Goal: Transaction & Acquisition: Obtain resource

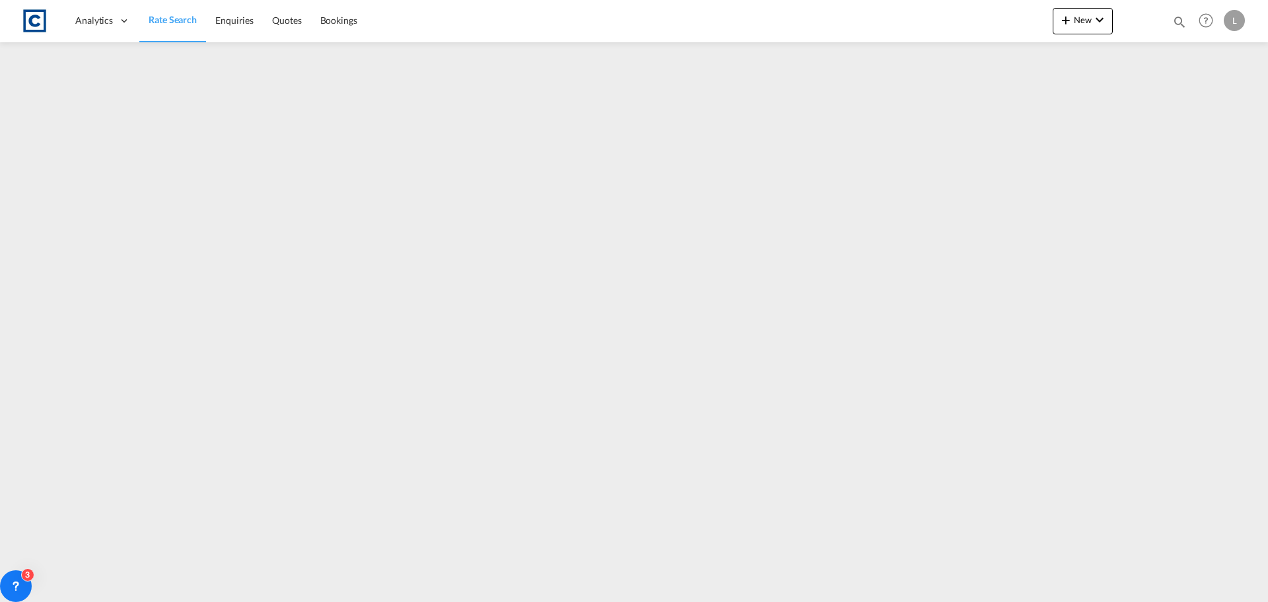
drag, startPoint x: 170, startPoint y: 20, endPoint x: 31, endPoint y: 194, distance: 222.2
click at [170, 20] on span "Rate Search" at bounding box center [173, 19] width 48 height 11
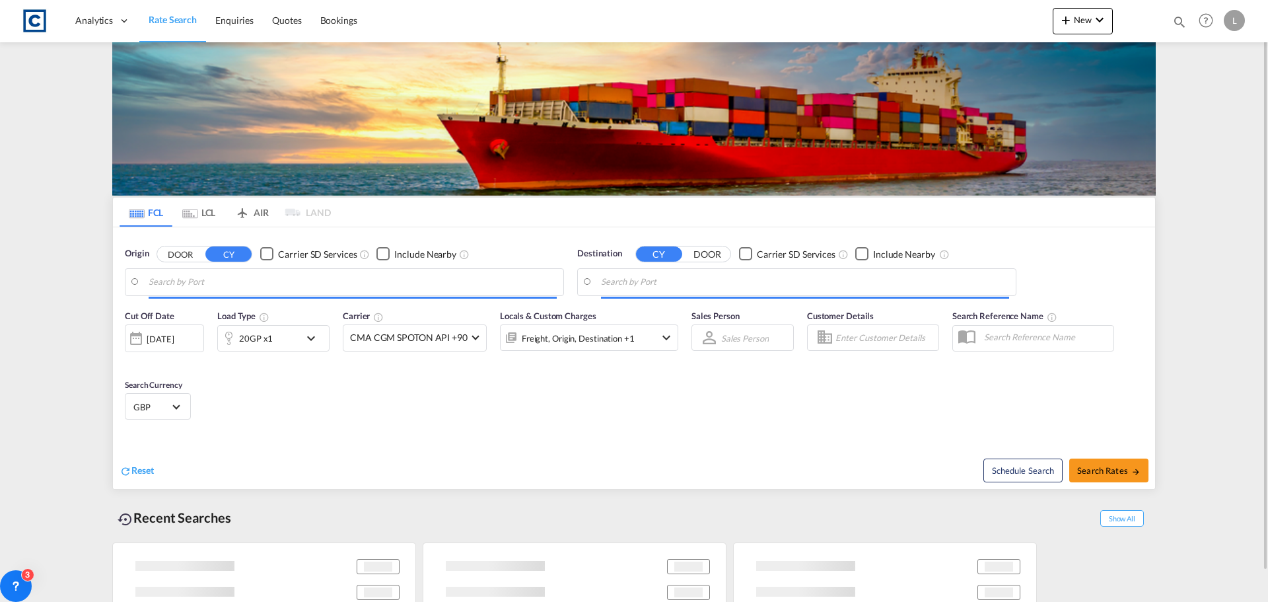
type input "GB-CH65, [GEOGRAPHIC_DATA][PERSON_NAME]"
type input "Marsaxlokk, MTMAR"
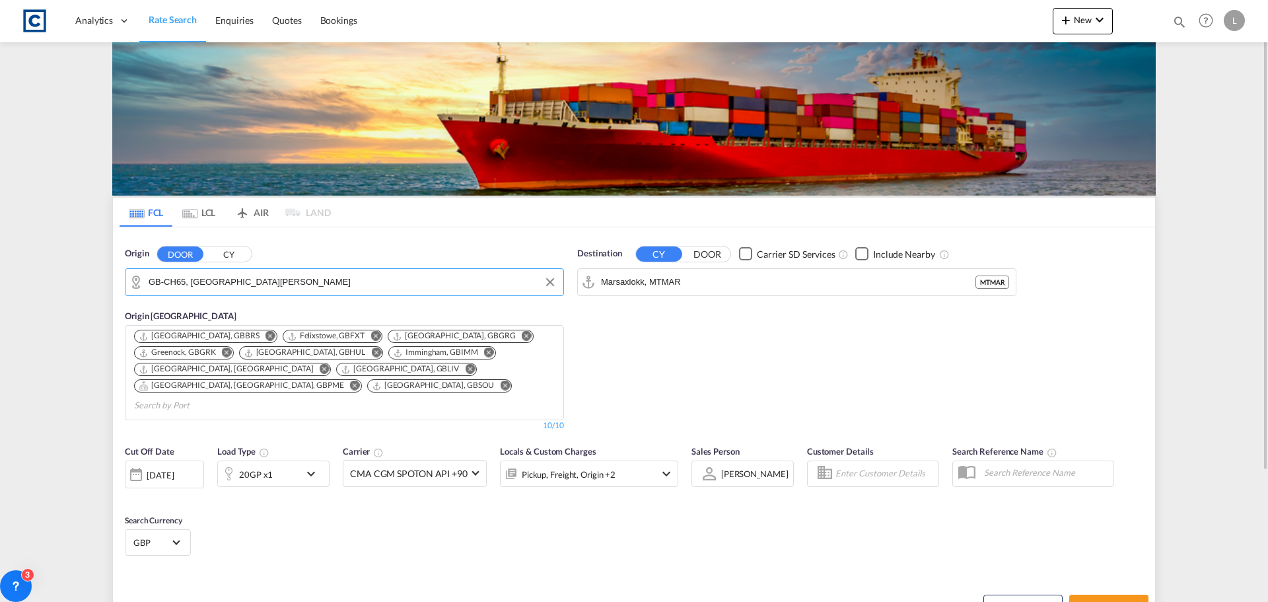
click at [351, 274] on input "GB-CH65, [GEOGRAPHIC_DATA][PERSON_NAME]" at bounding box center [353, 282] width 408 height 20
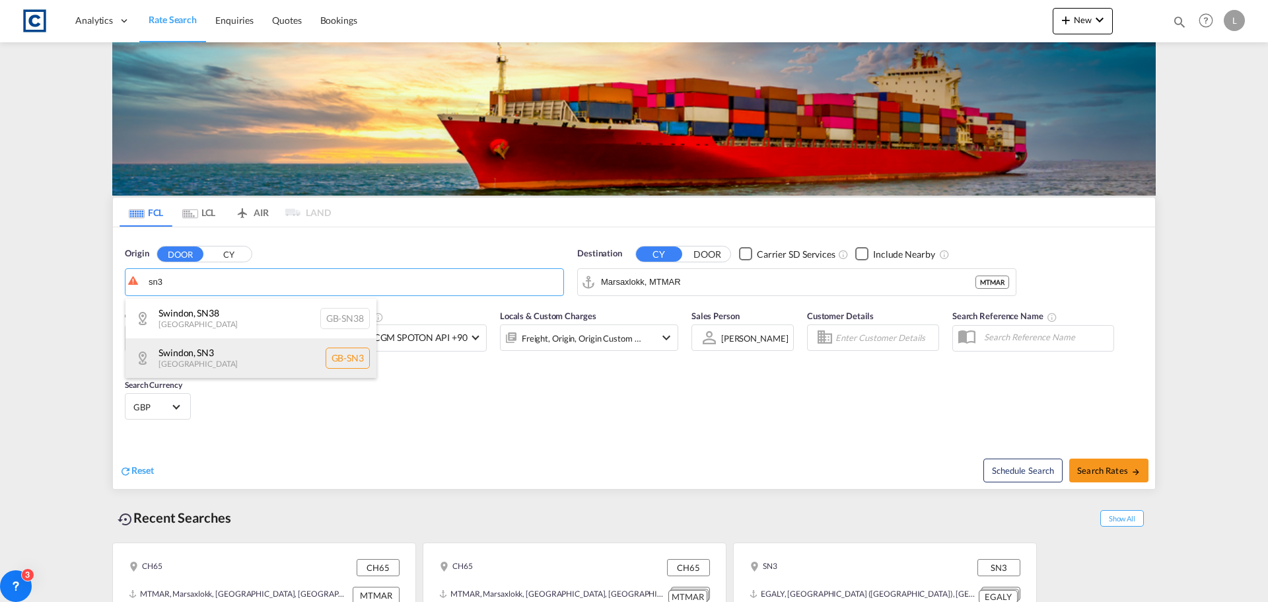
click at [199, 353] on div "Swindon , SN3 [GEOGRAPHIC_DATA] [GEOGRAPHIC_DATA]-SN3" at bounding box center [250, 358] width 251 height 40
type input "GB-SN3, Swindon"
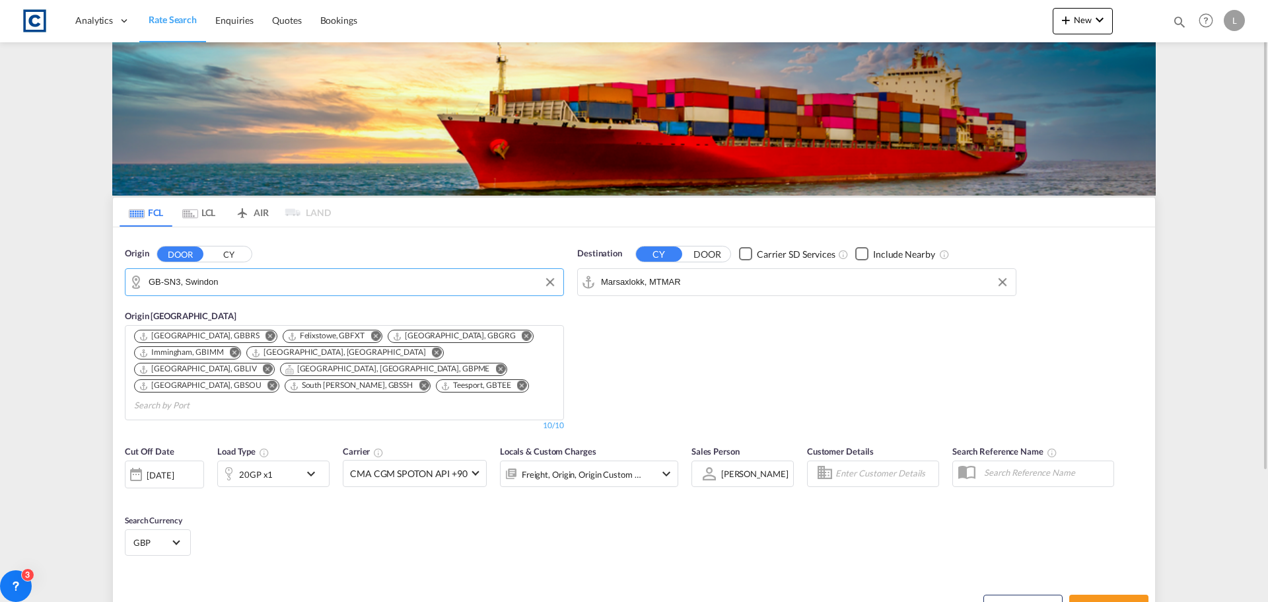
click at [705, 279] on input "Marsaxlokk, MTMAR" at bounding box center [805, 282] width 408 height 20
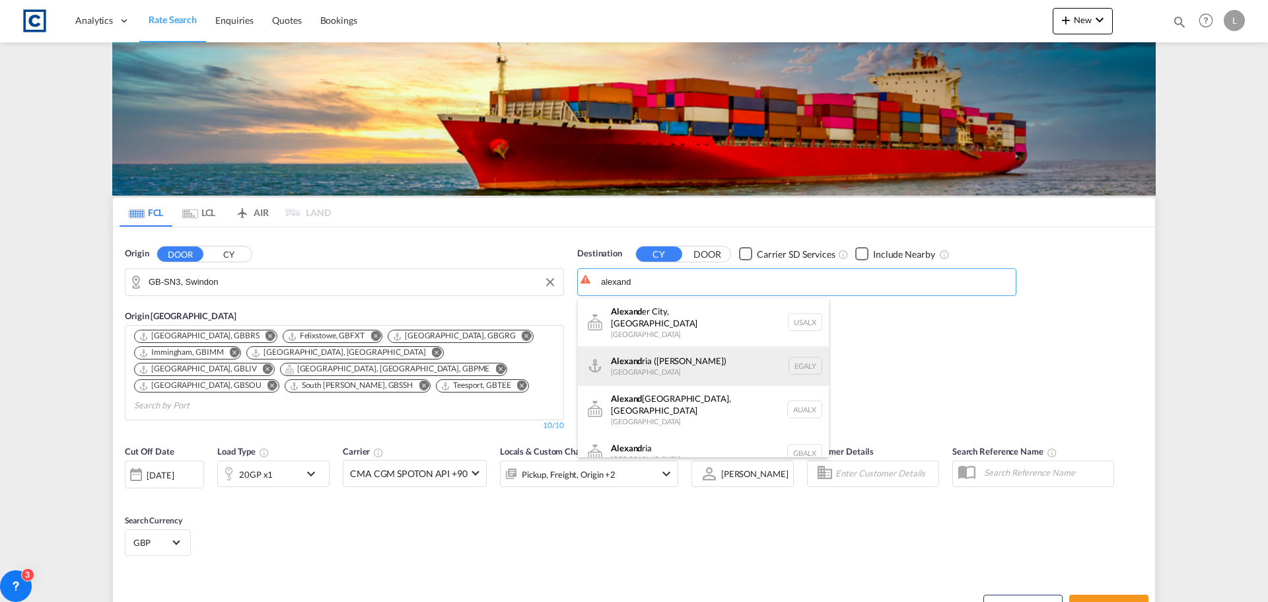
click at [678, 361] on div "[PERSON_NAME] ([GEOGRAPHIC_DATA]) [GEOGRAPHIC_DATA] EGALY" at bounding box center [703, 366] width 251 height 40
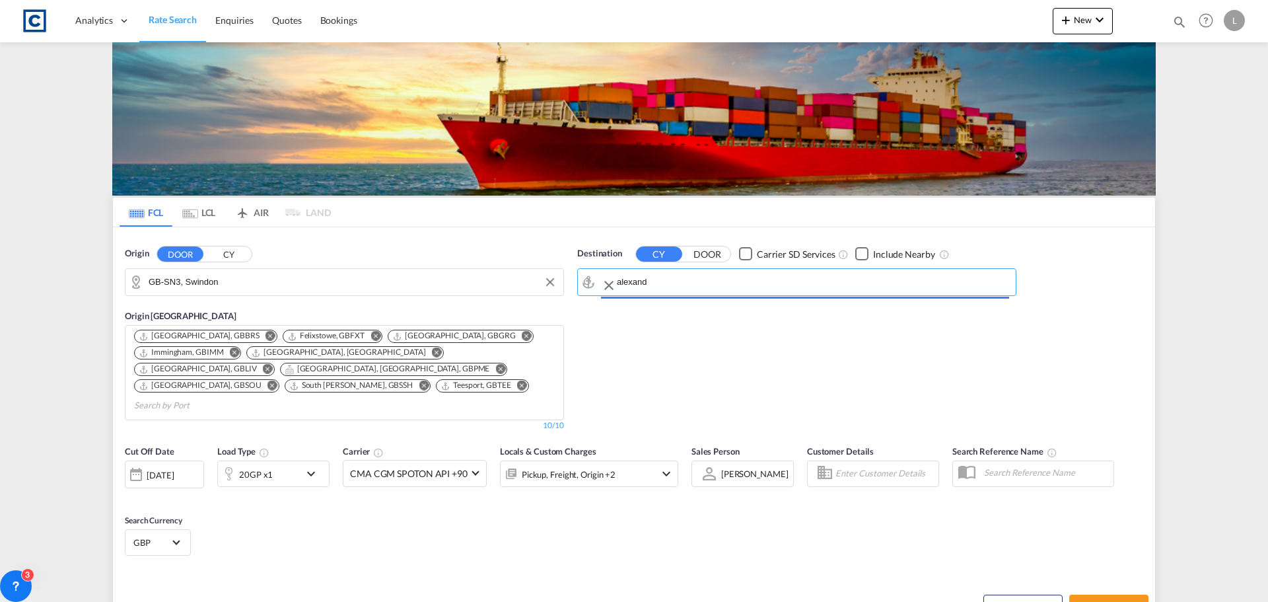
type input "Alexandria ([GEOGRAPHIC_DATA]), EGALY"
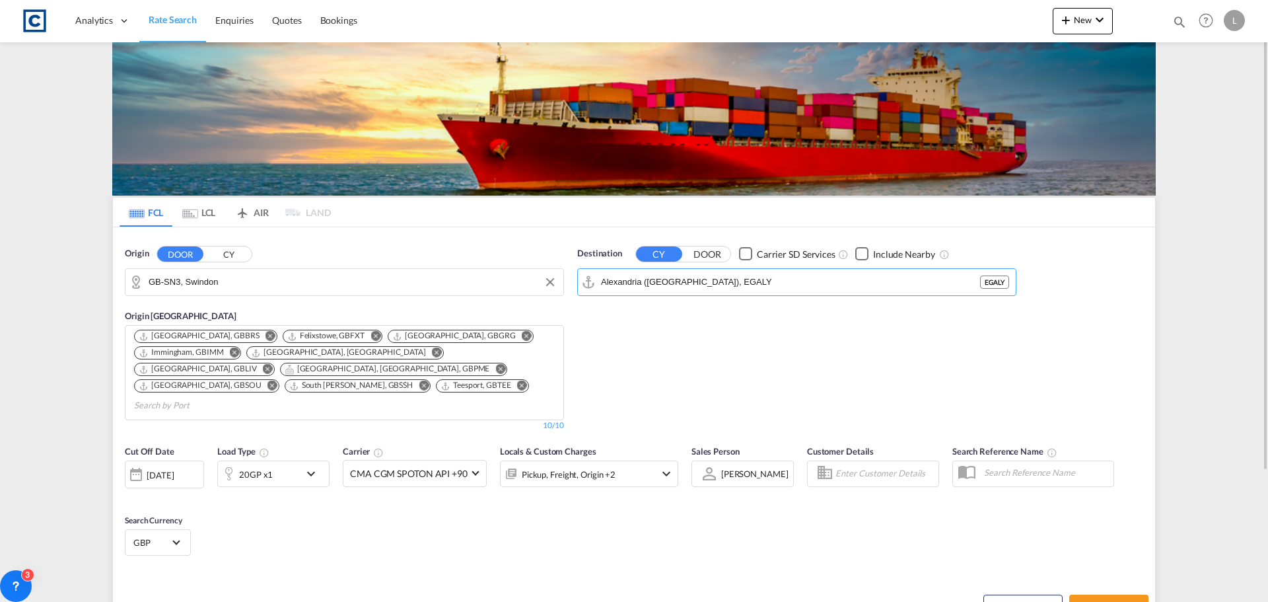
click at [860, 255] on div "Checkbox No Ink" at bounding box center [861, 253] width 13 height 13
click at [1097, 594] on button "Search Rates" at bounding box center [1108, 606] width 79 height 24
type input "SN3 to EGALY / [DATE]"
